Goal: Task Accomplishment & Management: Use online tool/utility

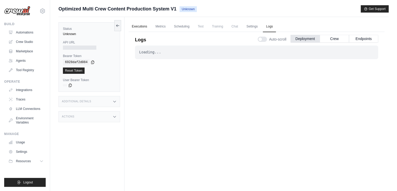
click at [147, 22] on link "Executions" at bounding box center [140, 26] width 22 height 11
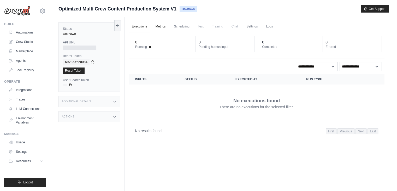
click at [162, 25] on link "Metrics" at bounding box center [161, 26] width 16 height 11
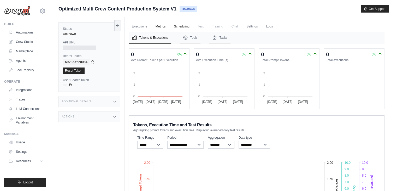
click at [185, 28] on link "Scheduling" at bounding box center [182, 26] width 22 height 11
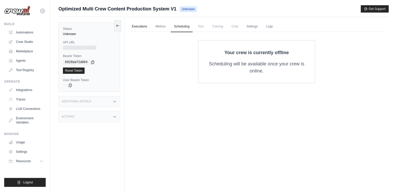
click at [138, 25] on link "Executions" at bounding box center [140, 26] width 22 height 11
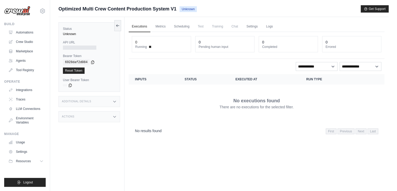
click at [100, 102] on div "Additional Details" at bounding box center [90, 101] width 62 height 11
click at [114, 149] on div "Actions" at bounding box center [90, 147] width 62 height 11
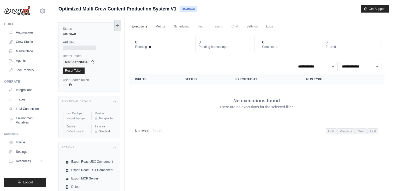
click at [118, 27] on icon at bounding box center [118, 25] width 4 height 4
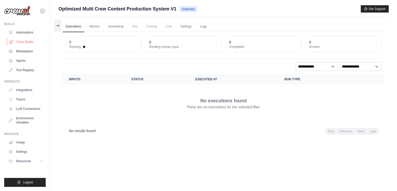
click at [25, 39] on link "Crew Studio" at bounding box center [26, 42] width 39 height 8
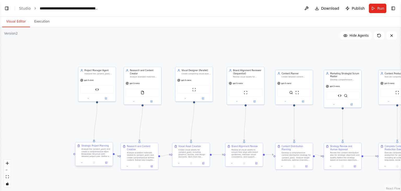
click at [96, 156] on div "Analyze the {project_goal} and create a comprehensive Work Breakdown Structure …" at bounding box center [97, 153] width 30 height 10
click at [97, 89] on img at bounding box center [97, 89] width 4 height 4
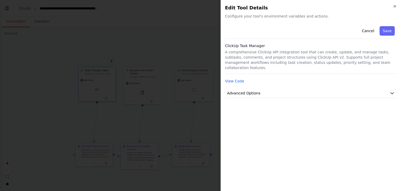
click at [172, 102] on div at bounding box center [200, 95] width 401 height 191
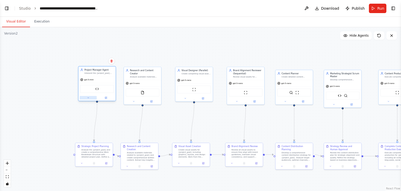
click at [89, 96] on button at bounding box center [88, 98] width 17 height 4
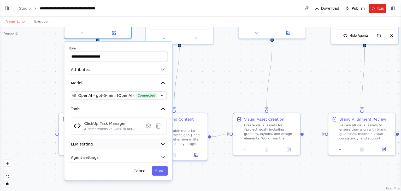
click at [88, 142] on span "LLM setting" at bounding box center [82, 143] width 22 height 5
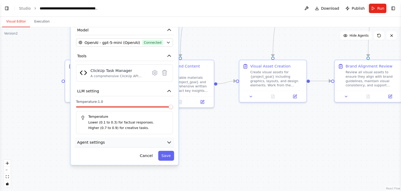
click at [169, 141] on icon "button" at bounding box center [169, 142] width 3 height 2
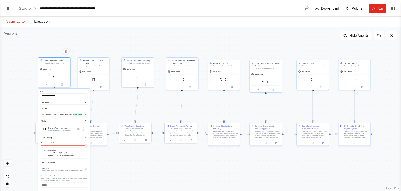
click at [35, 24] on button "Execution" at bounding box center [42, 21] width 24 height 11
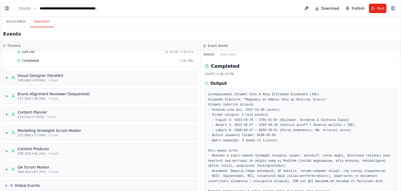
scroll to position [118, 0]
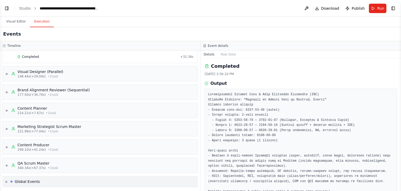
click at [12, 180] on div at bounding box center [11, 181] width 2 height 2
click at [11, 161] on div "▶ QA Scrum Master 340.34s (+67.37s) • 1 task" at bounding box center [31, 164] width 53 height 9
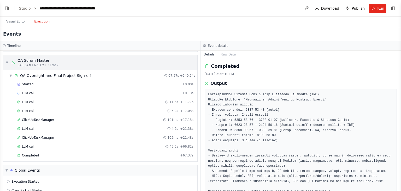
scroll to position [223, 0]
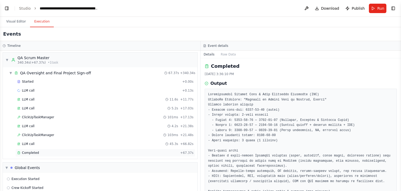
click at [41, 154] on div "Completed + 67.37s" at bounding box center [105, 153] width 180 height 8
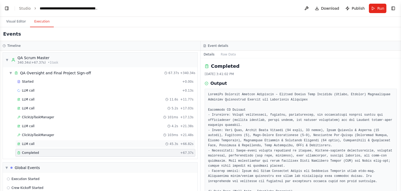
click at [35, 142] on div "LLM call 45.3s + 66.82s" at bounding box center [105, 144] width 176 height 4
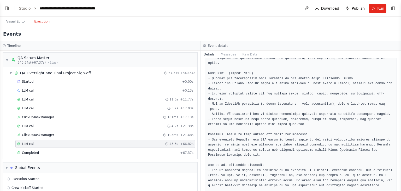
scroll to position [247, 0]
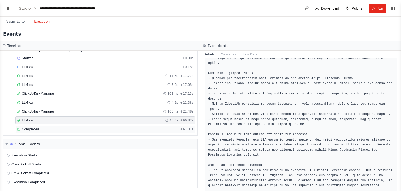
click at [102, 127] on div "Completed" at bounding box center [97, 129] width 161 height 4
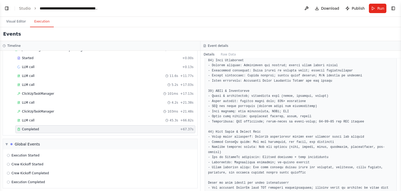
scroll to position [1792, 0]
click at [10, 25] on button "Visual Editor" at bounding box center [16, 21] width 28 height 11
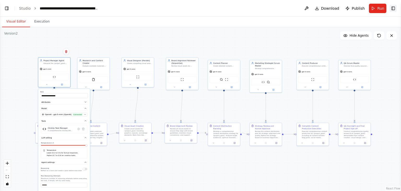
click at [391, 7] on button "Toggle Right Sidebar" at bounding box center [393, 8] width 7 height 7
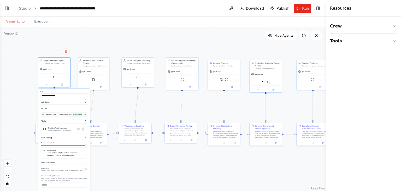
click at [377, 47] on button "Tools" at bounding box center [363, 41] width 67 height 15
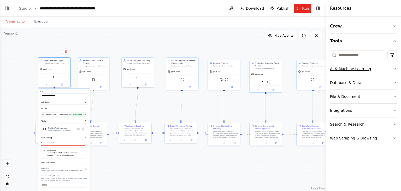
click at [370, 69] on button "AI & Machine Learning" at bounding box center [363, 69] width 67 height 14
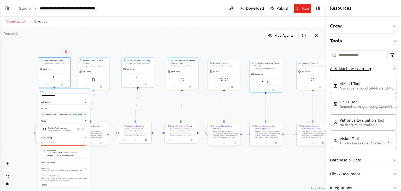
click at [387, 62] on button "AI & Machine Learning" at bounding box center [363, 69] width 67 height 14
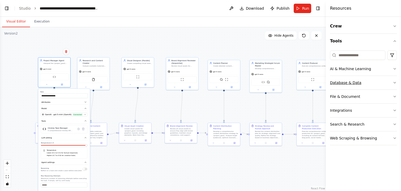
click at [379, 84] on button "Database & Data" at bounding box center [363, 83] width 67 height 14
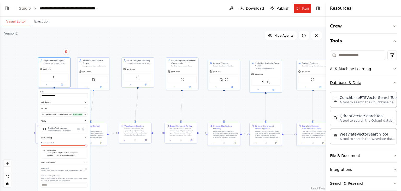
click at [394, 82] on icon "button" at bounding box center [395, 82] width 2 height 1
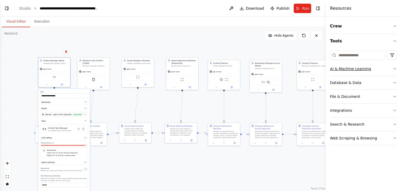
click at [379, 67] on button "AI & Machine Learning" at bounding box center [363, 69] width 67 height 14
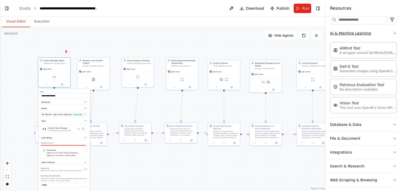
scroll to position [38, 0]
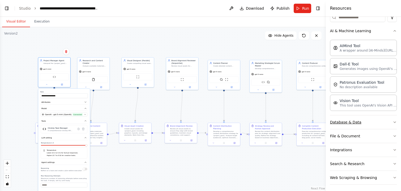
click at [377, 124] on button "Database & Data" at bounding box center [363, 122] width 67 height 14
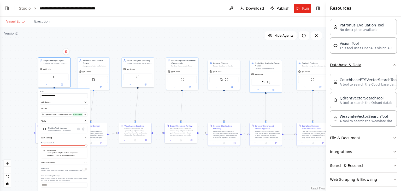
scroll to position [98, 0]
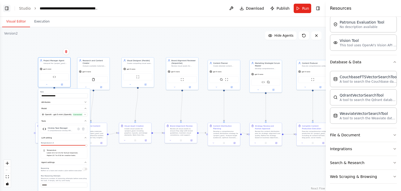
click at [4, 7] on button "Toggle Left Sidebar" at bounding box center [6, 8] width 7 height 7
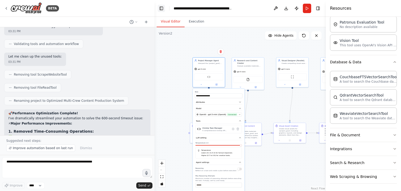
scroll to position [3831, 0]
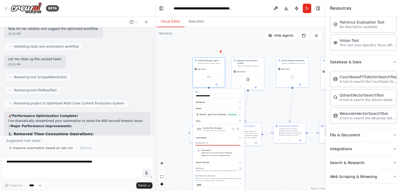
click at [285, 158] on div ".deletable-edge-delete-btn { width: 20px; height: 20px; border: 0px solid #ffff…" at bounding box center [240, 109] width 171 height 164
click at [287, 167] on div ".deletable-edge-delete-btn { width: 20px; height: 20px; border: 0px solid #ffff…" at bounding box center [240, 109] width 171 height 164
click at [269, 107] on div ".deletable-edge-delete-btn { width: 20px; height: 20px; border: 0px solid #ffff…" at bounding box center [240, 109] width 171 height 164
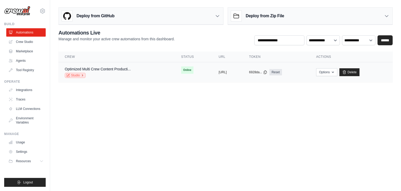
click at [82, 74] on icon at bounding box center [82, 75] width 3 height 3
click at [25, 98] on link "Traces" at bounding box center [26, 99] width 39 height 8
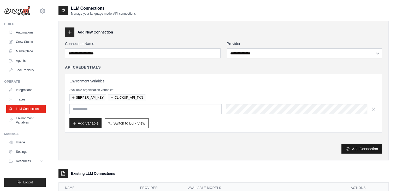
click at [361, 149] on button "Add Connection" at bounding box center [362, 148] width 41 height 9
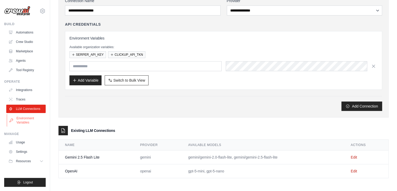
click at [30, 126] on link "Environment Variables" at bounding box center [26, 120] width 39 height 13
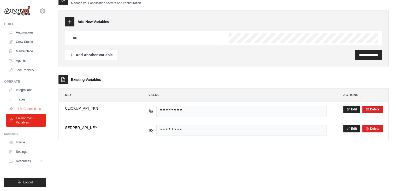
click at [30, 109] on link "LLM Connections" at bounding box center [26, 109] width 39 height 8
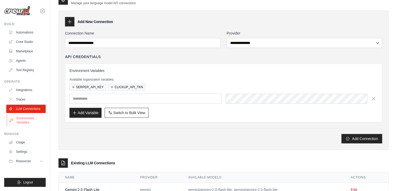
click at [29, 124] on link "Environment Variables" at bounding box center [26, 120] width 39 height 13
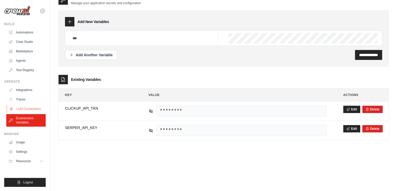
click at [26, 109] on link "LLM Connections" at bounding box center [26, 109] width 39 height 8
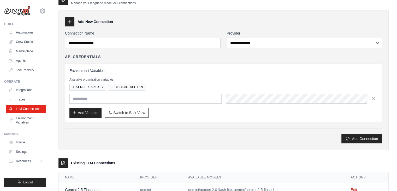
scroll to position [43, 0]
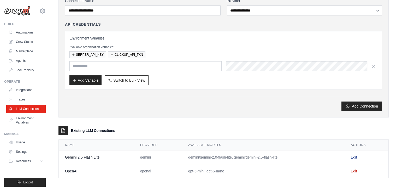
click at [355, 155] on link "Edit" at bounding box center [354, 157] width 6 height 4
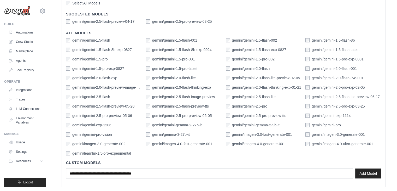
scroll to position [145, 0]
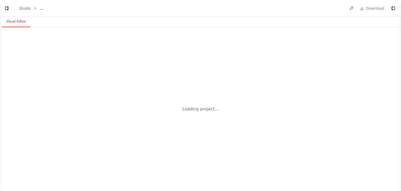
select select "****"
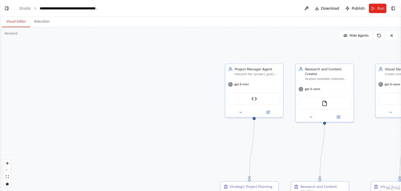
scroll to position [3912, 0]
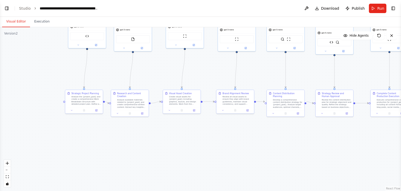
drag, startPoint x: 145, startPoint y: 100, endPoint x: 114, endPoint y: 68, distance: 44.5
click at [114, 68] on div ".deletable-edge-delete-btn { width: 20px; height: 20px; border: 0px solid #ffff…" at bounding box center [200, 109] width 401 height 164
